Goal: Find specific page/section: Find specific page/section

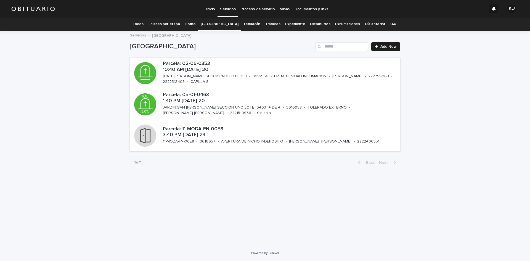
click at [294, 22] on link "Expediente" at bounding box center [295, 24] width 20 height 13
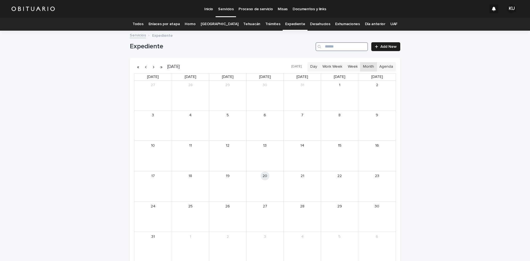
click at [341, 47] on input "Search" at bounding box center [342, 46] width 52 height 9
click at [158, 184] on div "[PERSON_NAME][US_STATE]" at bounding box center [159, 183] width 23 height 4
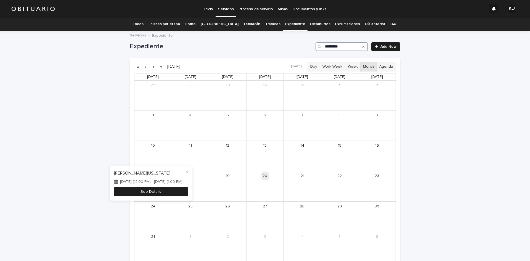
type input "*********"
click at [158, 192] on button "See Details" at bounding box center [151, 191] width 74 height 9
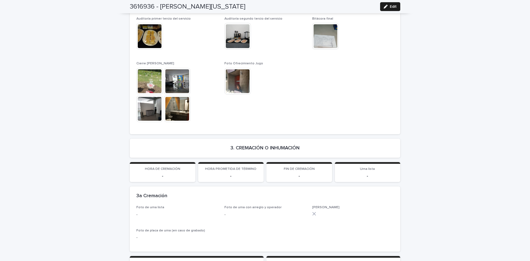
scroll to position [1194, 0]
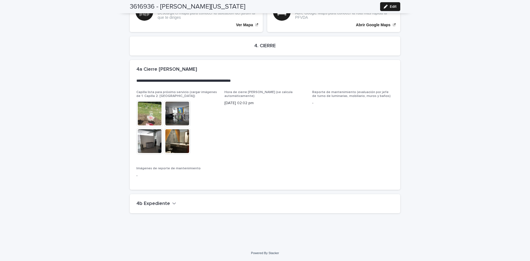
click at [172, 204] on icon "button" at bounding box center [174, 203] width 4 height 5
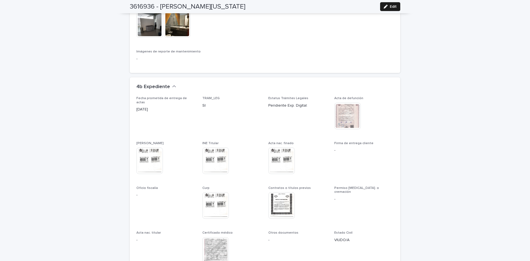
scroll to position [1315, 0]
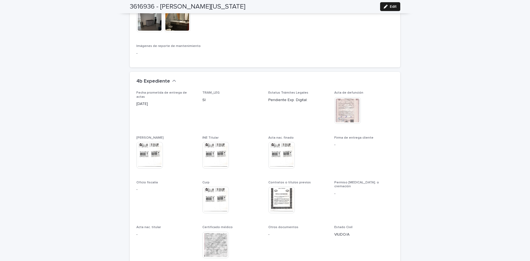
click at [210, 241] on img at bounding box center [215, 245] width 27 height 27
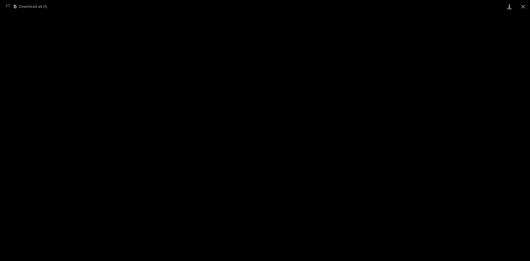
drag, startPoint x: 522, startPoint y: 5, endPoint x: 509, endPoint y: 5, distance: 12.7
click at [522, 5] on button "Close gallery" at bounding box center [523, 6] width 14 height 13
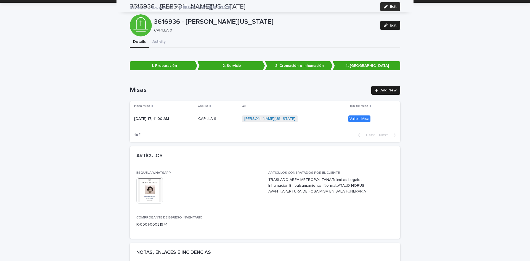
scroll to position [0, 0]
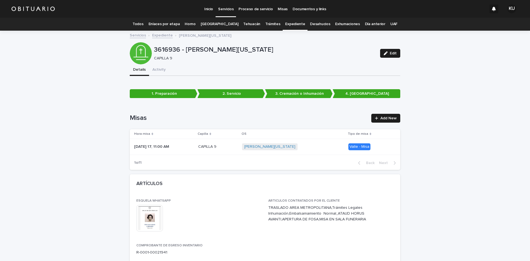
click at [143, 22] on link "Todos" at bounding box center [138, 24] width 11 height 13
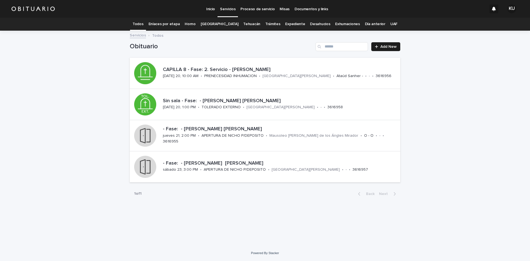
click at [215, 23] on link "[GEOGRAPHIC_DATA]" at bounding box center [220, 24] width 38 height 13
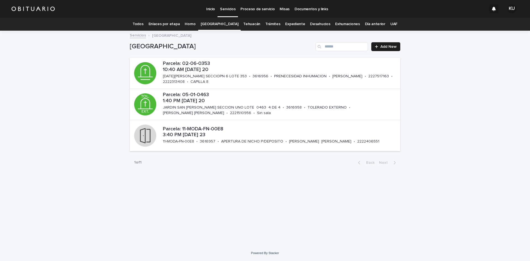
click at [143, 24] on link "Todos" at bounding box center [138, 24] width 11 height 13
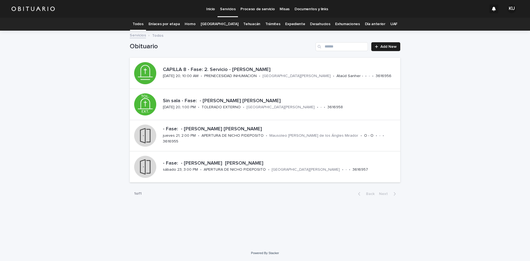
click at [223, 24] on link "[GEOGRAPHIC_DATA]" at bounding box center [220, 24] width 38 height 13
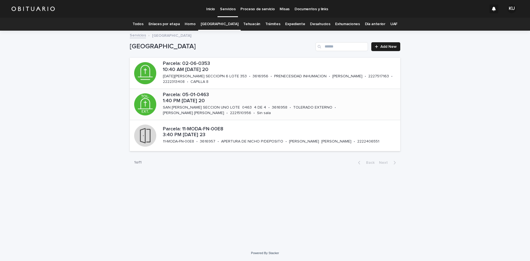
click at [235, 99] on p "Parcela: 05-01-0463 1:40 PM [DATE] 20" at bounding box center [280, 98] width 235 height 12
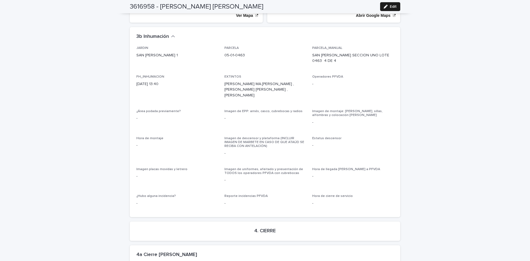
scroll to position [1230, 0]
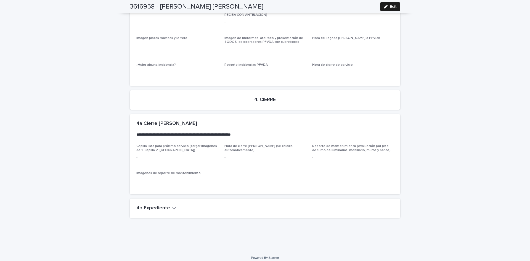
click at [172, 205] on icon "button" at bounding box center [174, 207] width 4 height 5
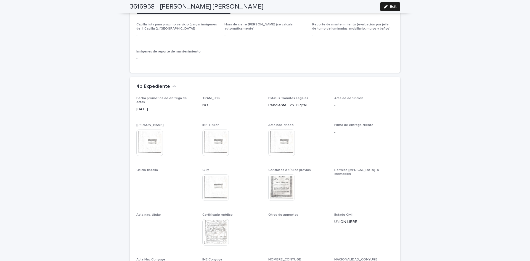
scroll to position [1353, 0]
click at [286, 177] on img at bounding box center [281, 186] width 27 height 27
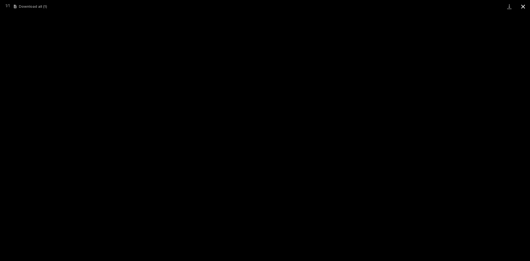
click at [524, 6] on button "Close gallery" at bounding box center [523, 6] width 14 height 13
